Goal: Transaction & Acquisition: Download file/media

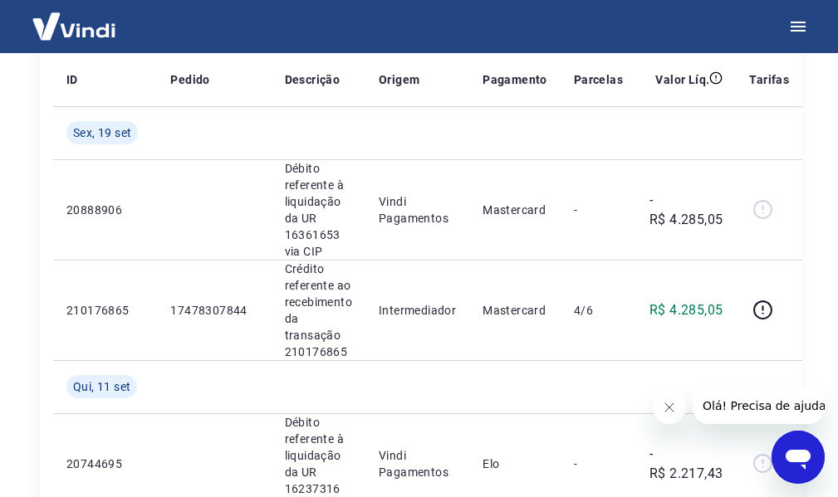
scroll to position [83, 0]
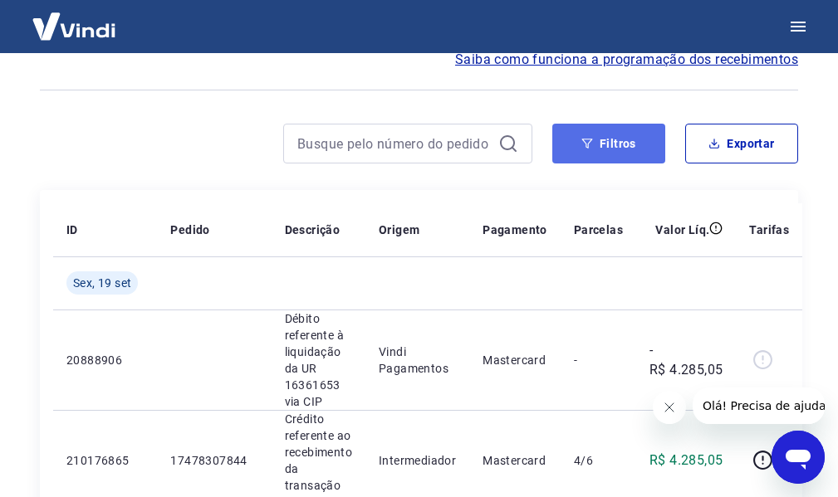
click at [610, 149] on button "Filtros" at bounding box center [608, 144] width 113 height 40
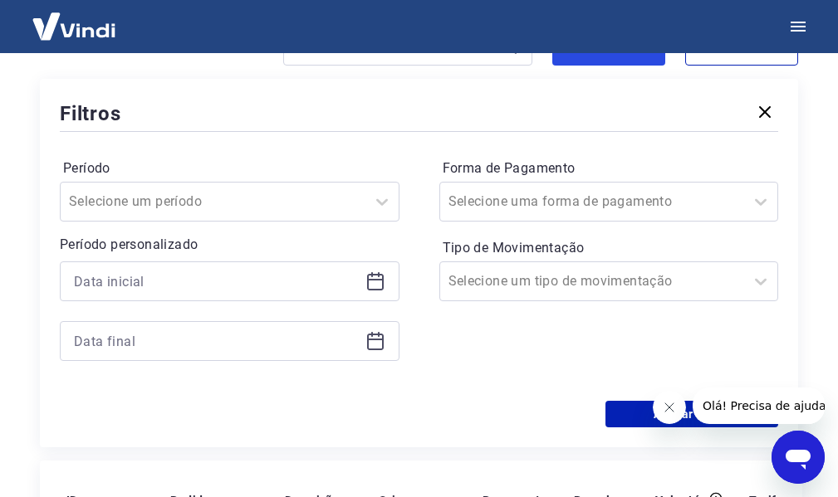
scroll to position [166, 0]
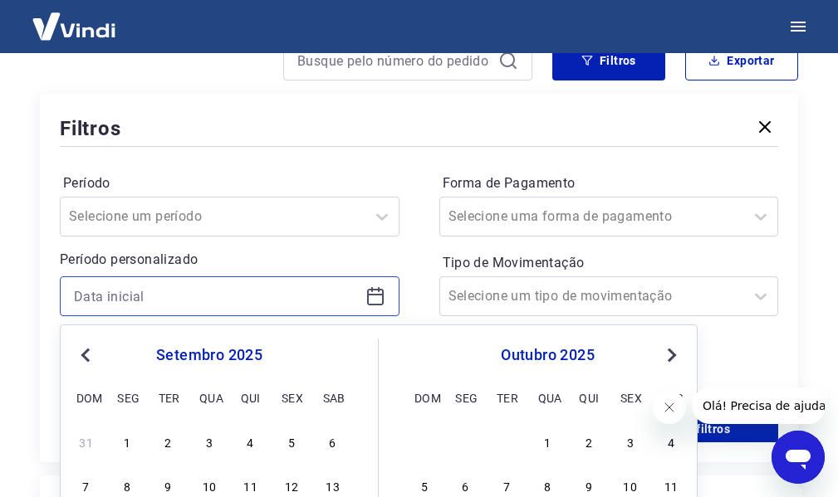
click at [231, 295] on input at bounding box center [216, 296] width 285 height 25
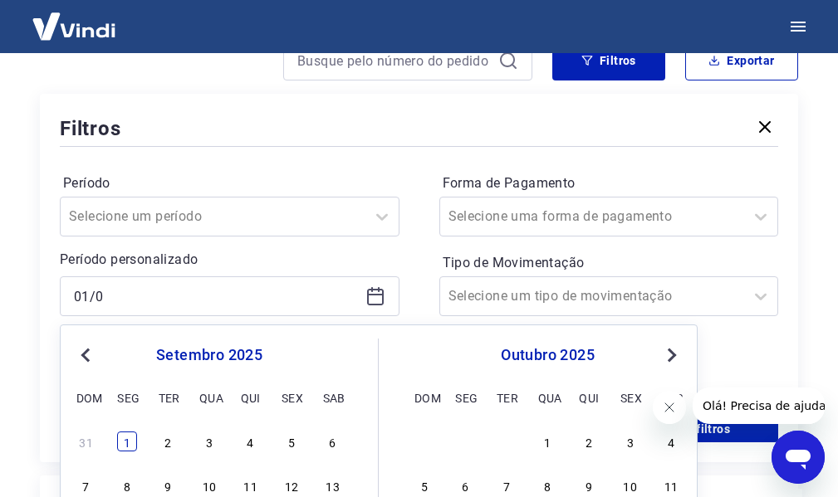
click at [127, 447] on div "1" at bounding box center [127, 442] width 20 height 20
type input "[DATE]"
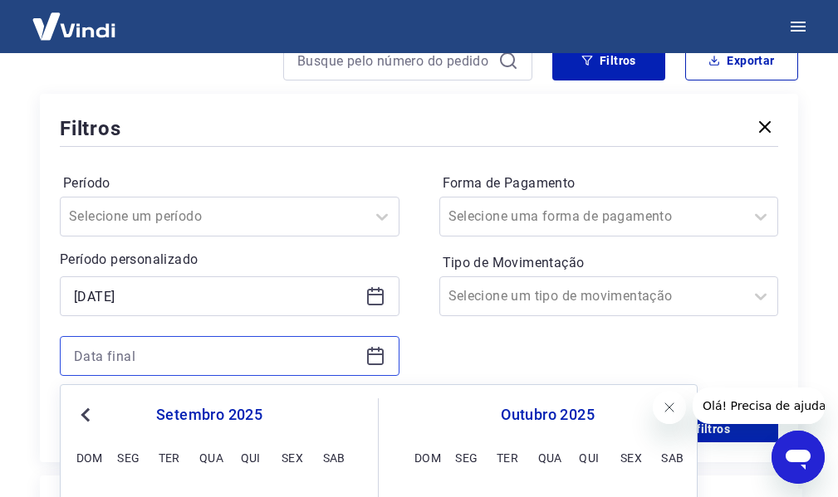
click at [184, 350] on input at bounding box center [216, 356] width 285 height 25
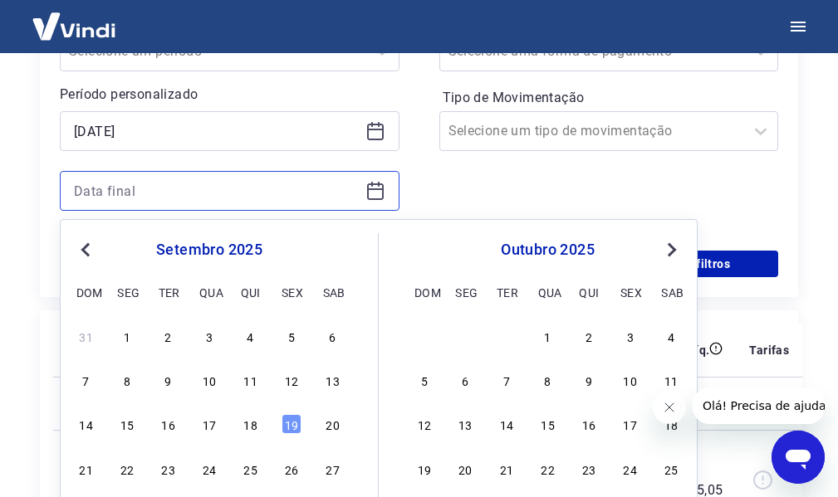
scroll to position [332, 0]
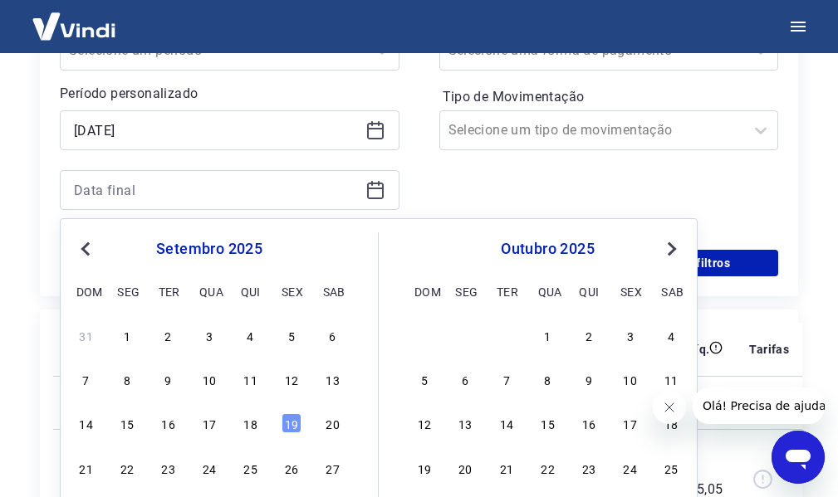
click at [291, 443] on div "31 1 2 3 4 5 6 7 8 9 10 11 12 13 14 15 16 17 18 19 20 21 22 23 24 25 26 27 28 2…" at bounding box center [209, 423] width 271 height 201
click at [297, 425] on div "19" at bounding box center [291, 423] width 20 height 20
type input "[DATE]"
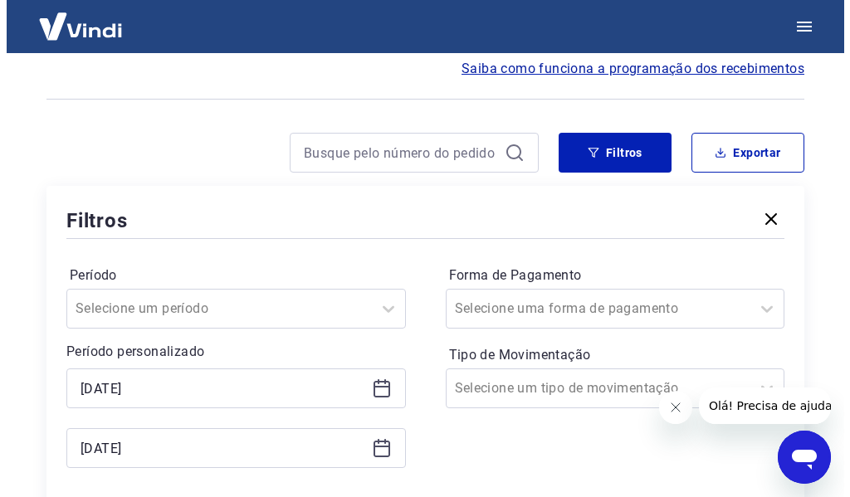
scroll to position [0, 0]
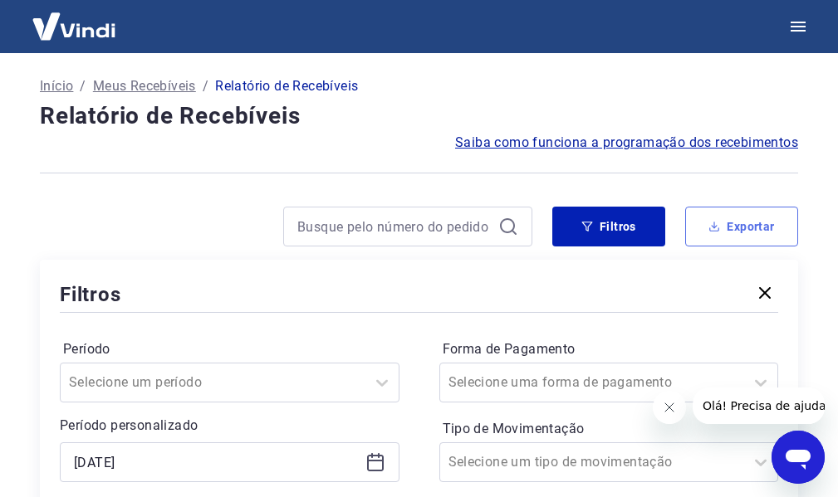
click at [763, 218] on button "Exportar" at bounding box center [741, 227] width 113 height 40
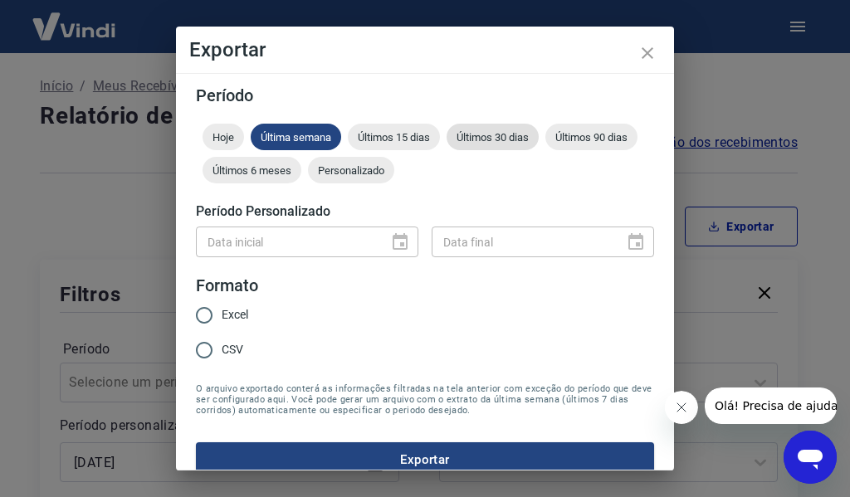
click at [511, 138] on span "Últimos 30 dias" at bounding box center [493, 137] width 92 height 12
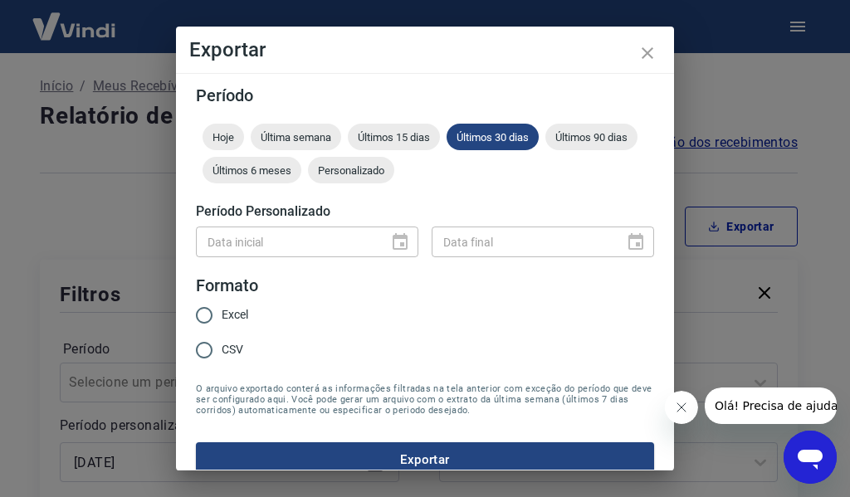
click at [203, 315] on input "Excel" at bounding box center [204, 315] width 35 height 35
radio input "true"
click at [407, 462] on button "Exportar" at bounding box center [425, 460] width 458 height 35
